Goal: Obtain resource: Download file/media

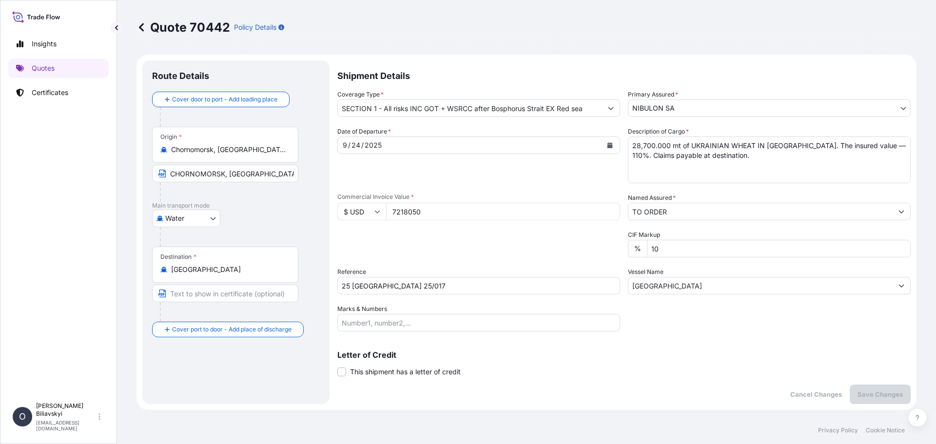
select select "Water"
select select "31538"
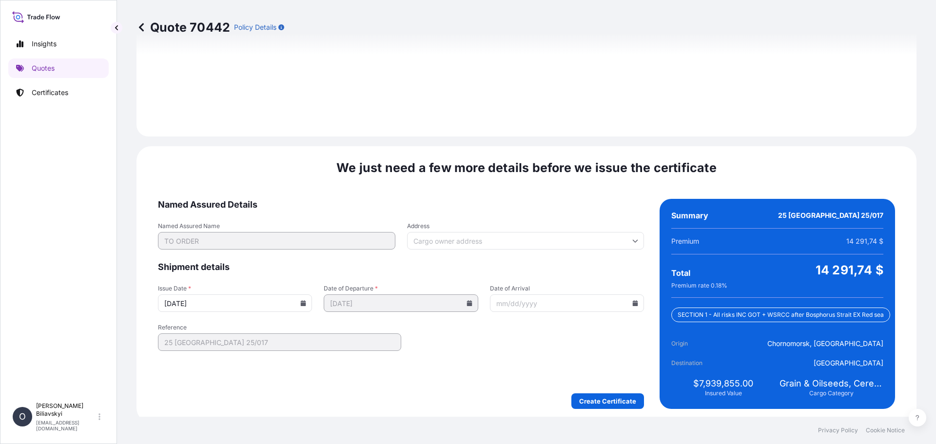
scroll to position [1198, 0]
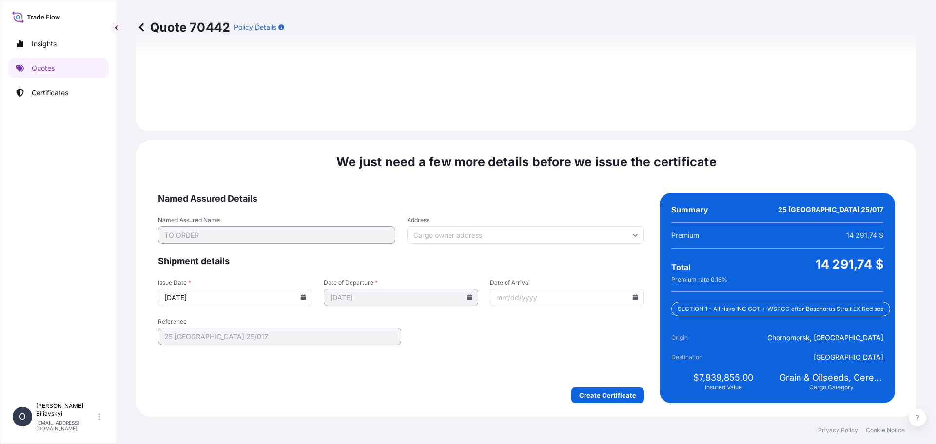
click at [303, 301] on input "[DATE]" at bounding box center [235, 298] width 154 height 18
click at [300, 301] on input "[DATE]" at bounding box center [235, 298] width 154 height 18
click at [303, 296] on icon at bounding box center [303, 297] width 6 height 6
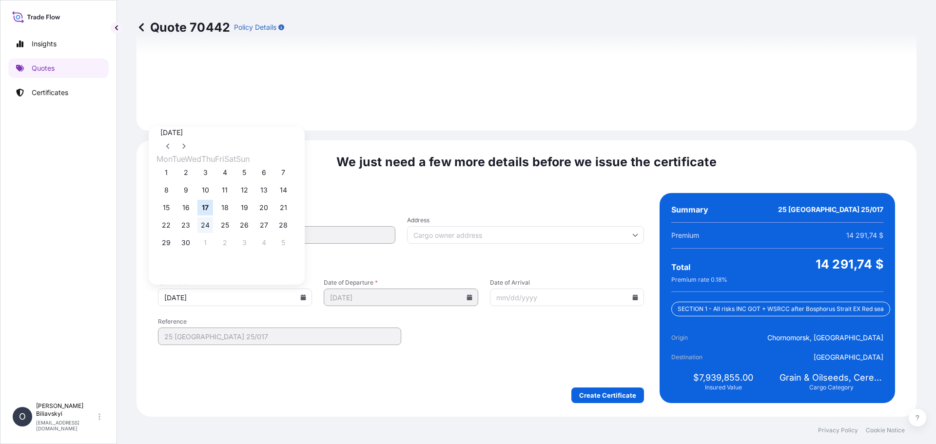
click at [210, 231] on button "24" at bounding box center [205, 225] width 16 height 16
type input "[DATE]"
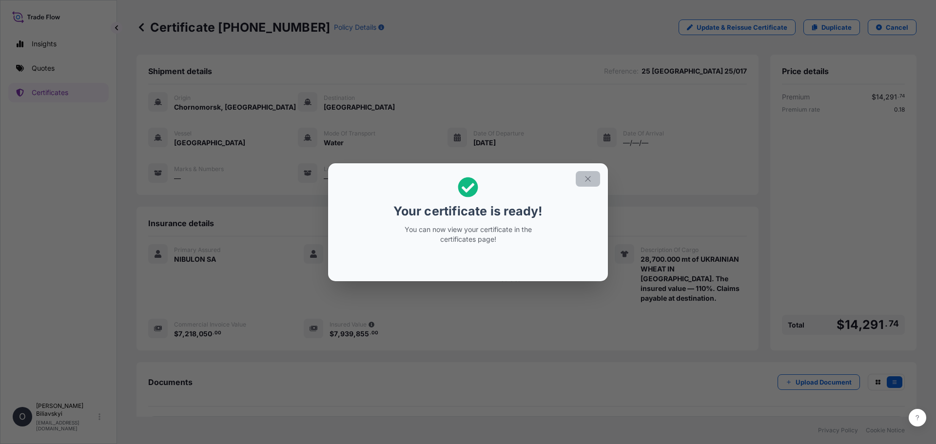
click at [588, 179] on icon "button" at bounding box center [587, 178] width 5 height 5
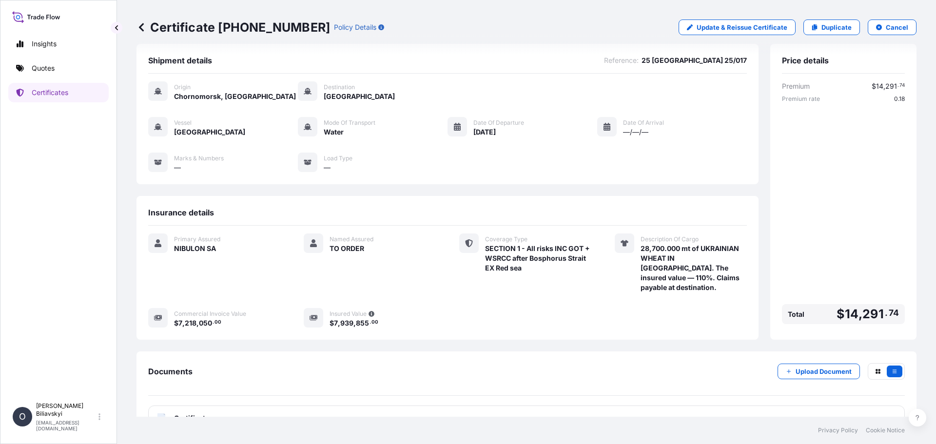
scroll to position [27, 0]
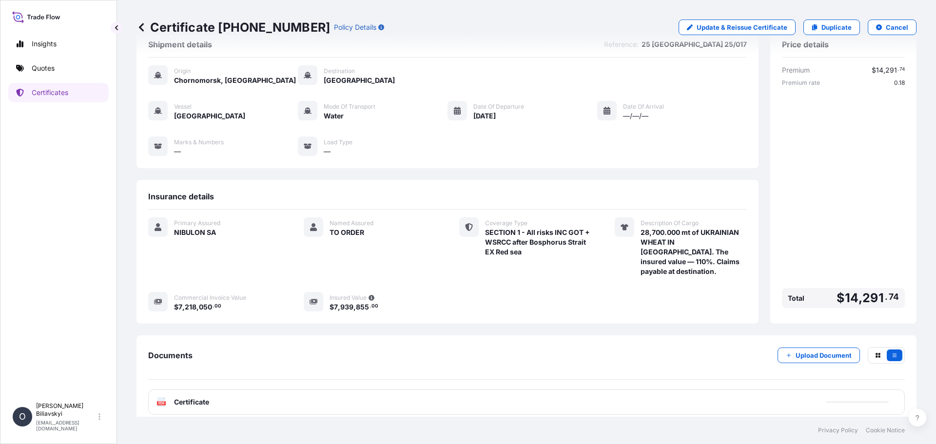
click at [301, 389] on div "PDF Certificate" at bounding box center [526, 401] width 756 height 25
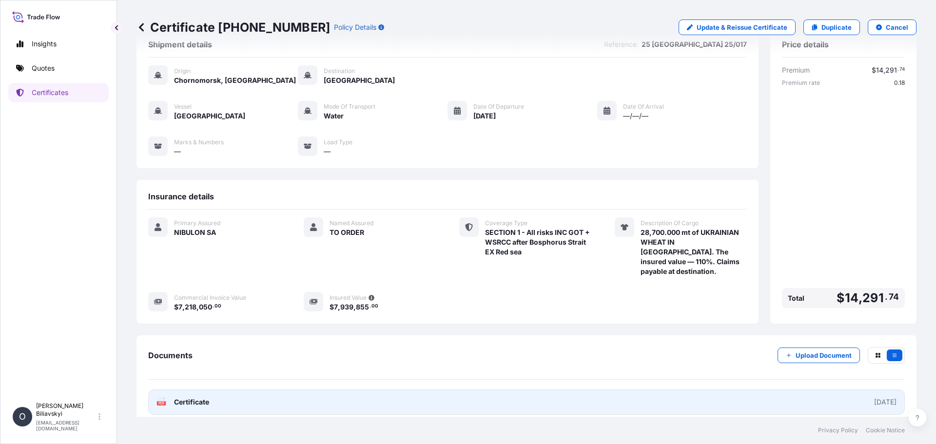
click at [200, 397] on span "Certificate" at bounding box center [191, 402] width 35 height 10
